Goal: Use online tool/utility: Utilize a website feature to perform a specific function

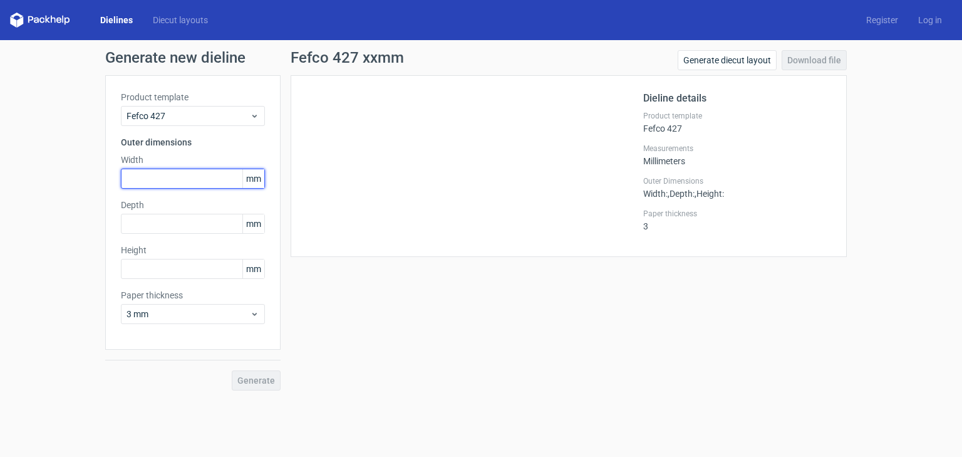
click at [177, 180] on input "text" at bounding box center [193, 179] width 144 height 20
type input "300"
type input "250"
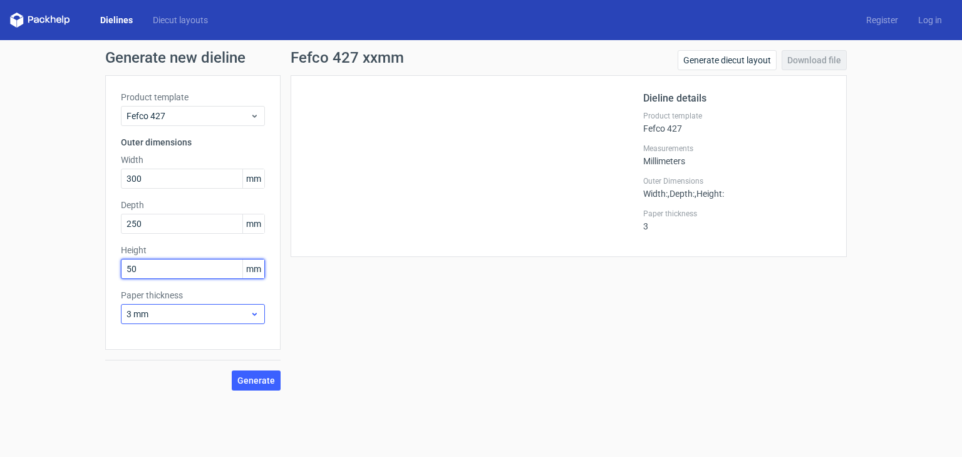
type input "50"
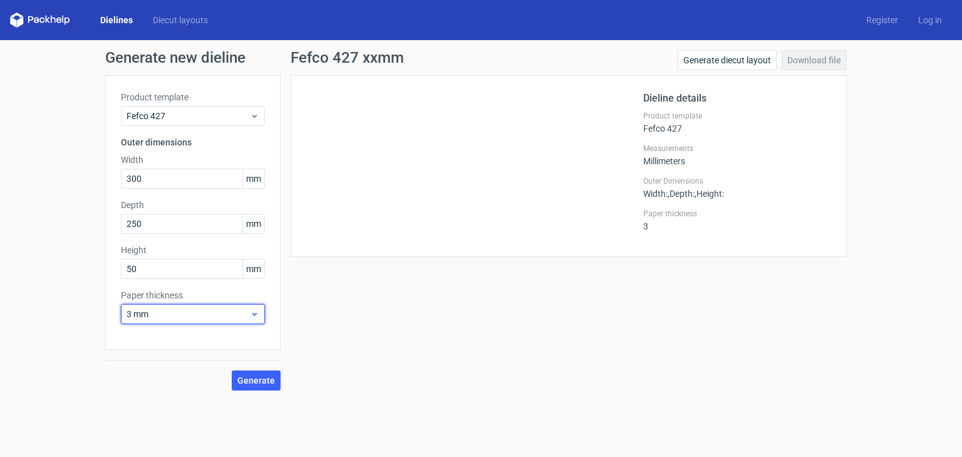
click at [248, 308] on span "3 mm" at bounding box center [188, 314] width 123 height 13
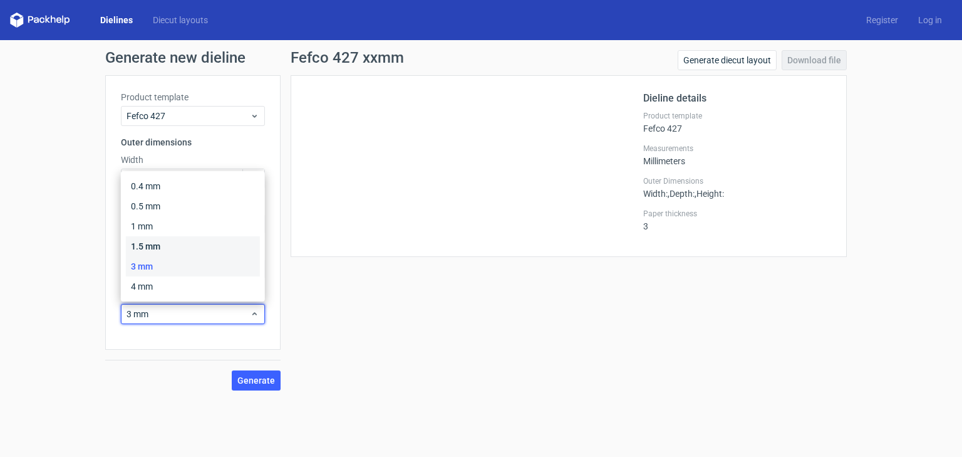
click at [200, 248] on div "1.5 mm" at bounding box center [193, 246] width 134 height 20
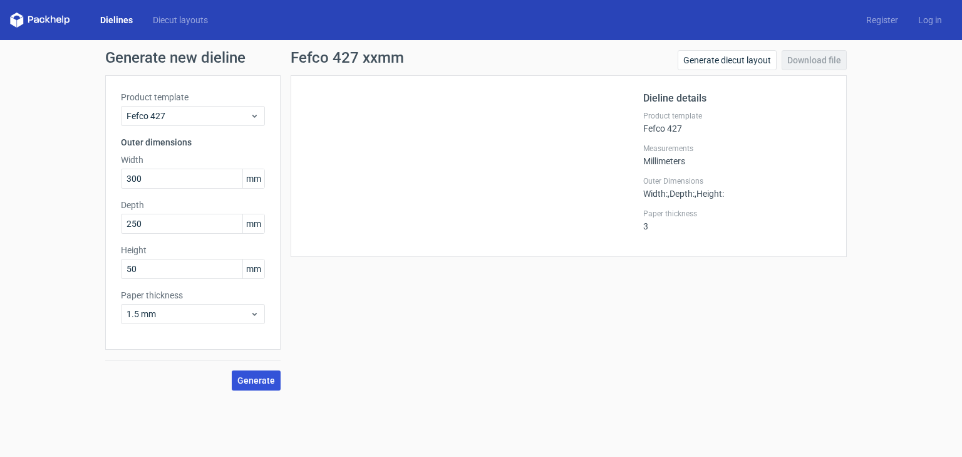
click at [261, 379] on span "Generate" at bounding box center [256, 380] width 38 height 9
